Goal: Book appointment/travel/reservation

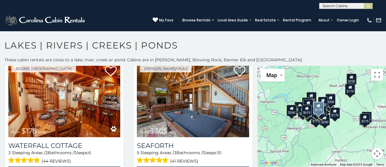
scroll to position [546, 0]
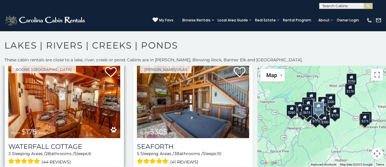
click at [98, 124] on img at bounding box center [64, 100] width 112 height 75
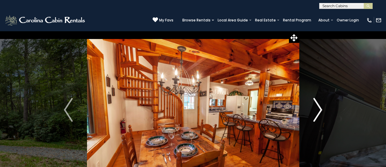
click at [319, 110] on img "Next" at bounding box center [317, 110] width 9 height 24
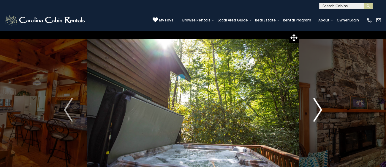
click at [319, 110] on img "Next" at bounding box center [317, 110] width 9 height 24
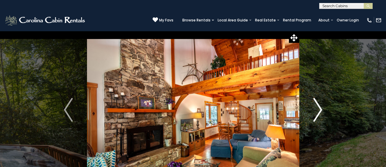
click at [319, 110] on img "Next" at bounding box center [317, 110] width 9 height 24
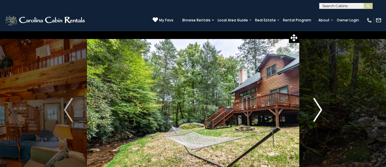
click at [319, 110] on img "Next" at bounding box center [317, 110] width 9 height 24
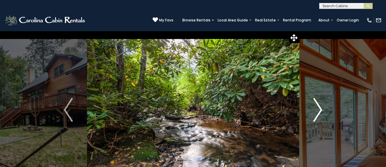
click at [319, 110] on img "Next" at bounding box center [317, 110] width 9 height 24
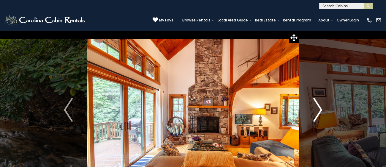
click at [319, 110] on img "Next" at bounding box center [317, 110] width 9 height 24
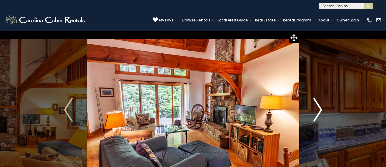
click at [319, 110] on img "Next" at bounding box center [317, 110] width 9 height 24
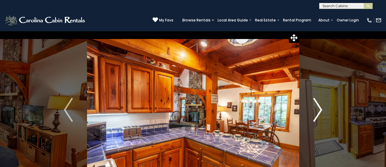
click at [319, 110] on img "Next" at bounding box center [317, 110] width 9 height 24
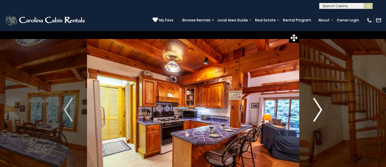
click at [319, 110] on img "Next" at bounding box center [317, 110] width 9 height 24
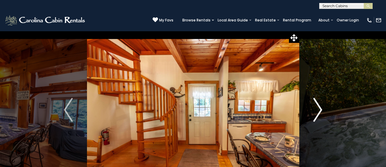
click at [319, 110] on img "Next" at bounding box center [317, 110] width 9 height 24
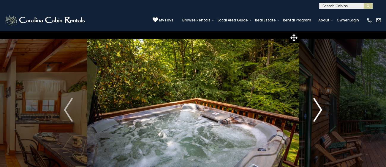
click at [319, 110] on img "Next" at bounding box center [317, 110] width 9 height 24
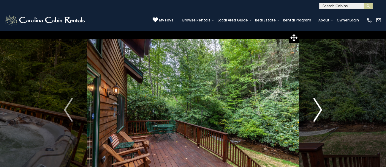
click at [319, 110] on img "Next" at bounding box center [317, 110] width 9 height 24
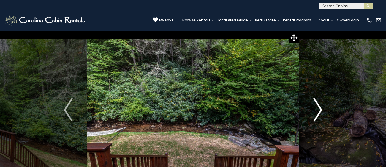
click at [319, 110] on img "Next" at bounding box center [317, 110] width 9 height 24
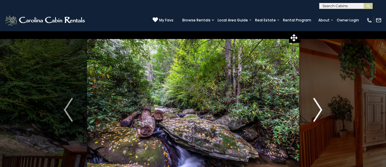
click at [319, 110] on img "Next" at bounding box center [317, 110] width 9 height 24
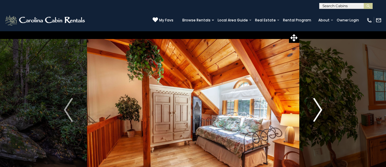
click at [319, 110] on img "Next" at bounding box center [317, 110] width 9 height 24
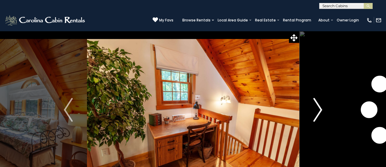
click at [319, 110] on img "Next" at bounding box center [317, 110] width 9 height 24
